Goal: Navigation & Orientation: Find specific page/section

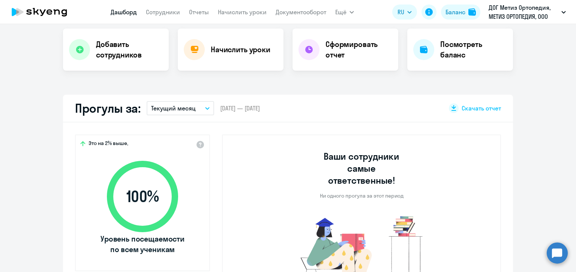
select select "30"
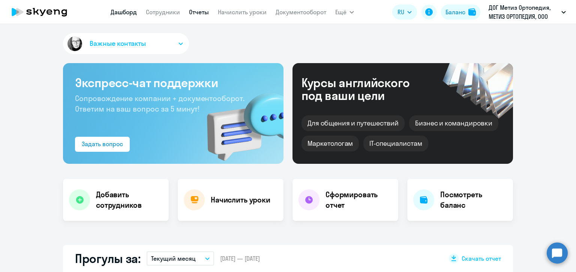
click at [200, 12] on link "Отчеты" at bounding box center [199, 12] width 20 height 8
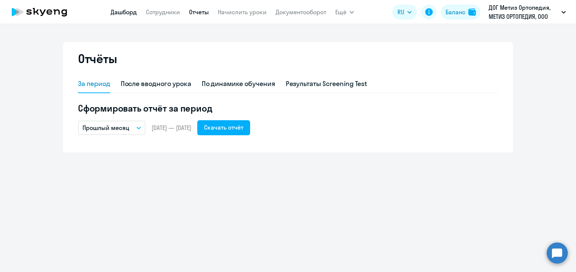
click at [125, 11] on link "Дашборд" at bounding box center [124, 12] width 26 height 8
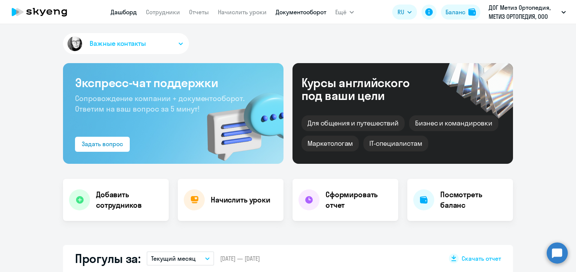
click at [294, 14] on link "Документооборот" at bounding box center [301, 12] width 51 height 8
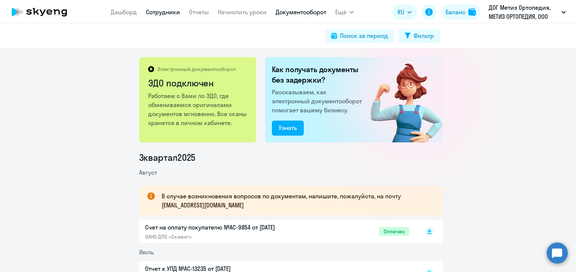
click at [173, 14] on link "Сотрудники" at bounding box center [163, 12] width 34 height 8
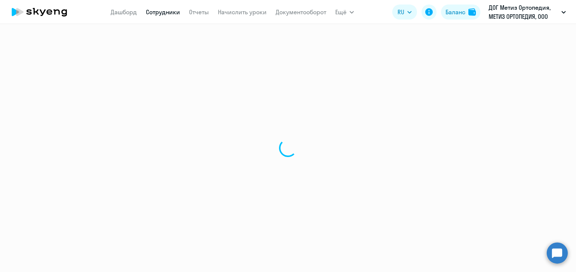
select select "30"
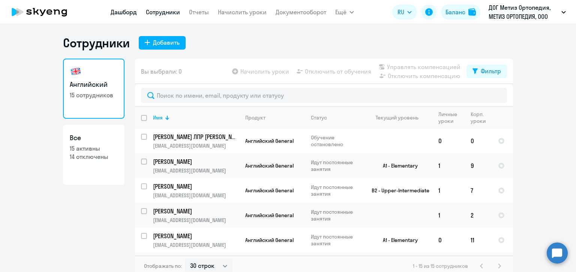
click at [128, 12] on link "Дашборд" at bounding box center [124, 12] width 26 height 8
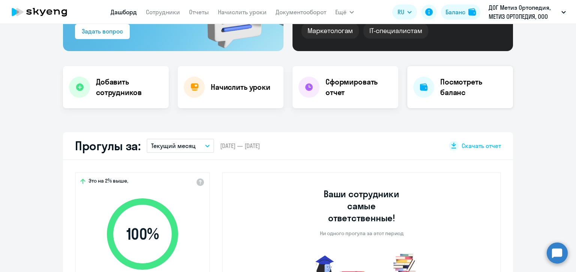
select select "30"
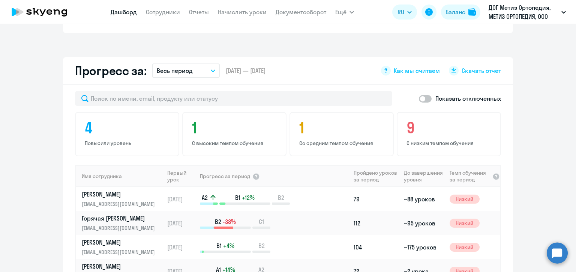
scroll to position [263, 0]
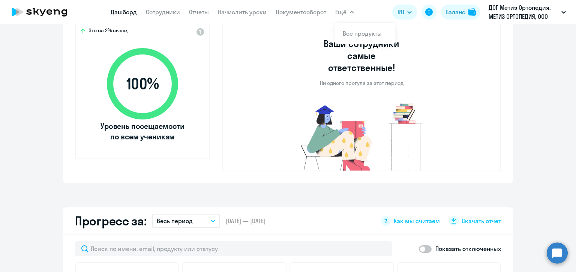
click at [351, 10] on button "Ещё" at bounding box center [344, 12] width 19 height 15
click at [358, 41] on li "Все продукты" at bounding box center [365, 33] width 60 height 19
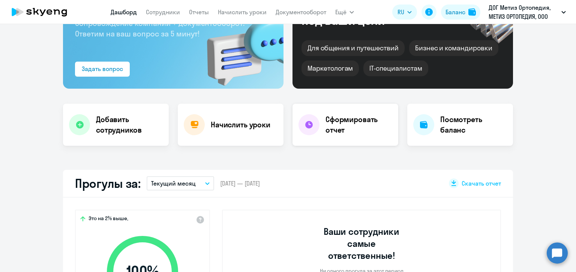
scroll to position [0, 0]
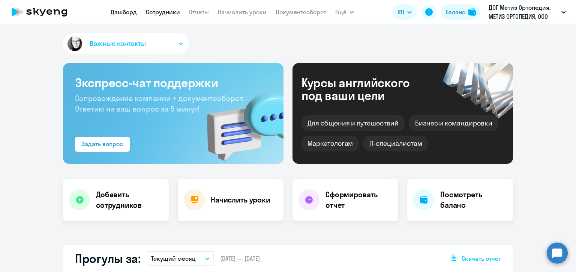
click at [167, 12] on link "Сотрудники" at bounding box center [163, 12] width 34 height 8
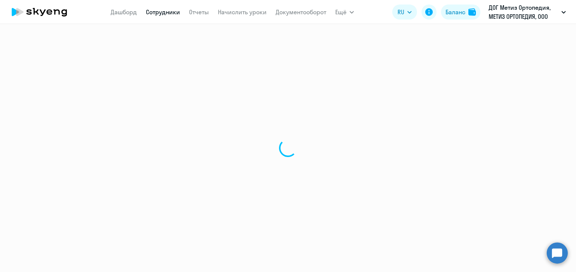
select select "30"
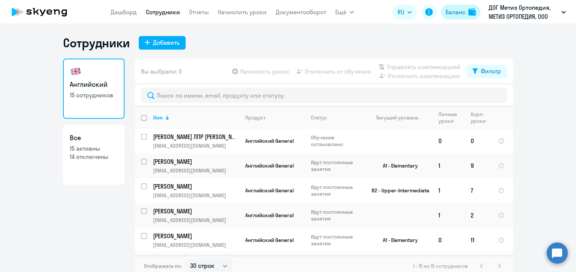
click at [456, 18] on button "Баланс" at bounding box center [460, 12] width 39 height 15
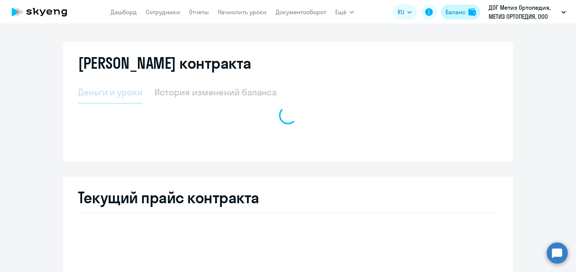
select select "english_adult_not_native_speaker"
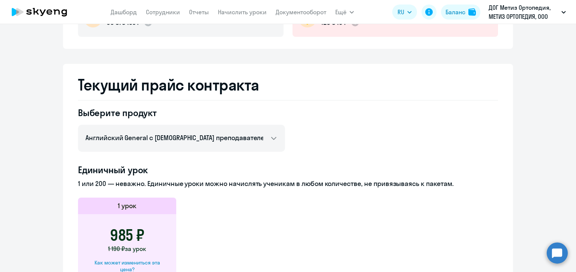
scroll to position [150, 0]
